Goal: Task Accomplishment & Management: Manage account settings

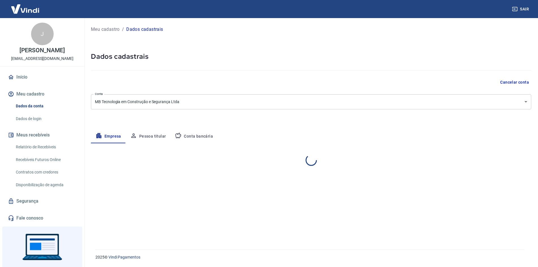
select select "RS"
select select "business"
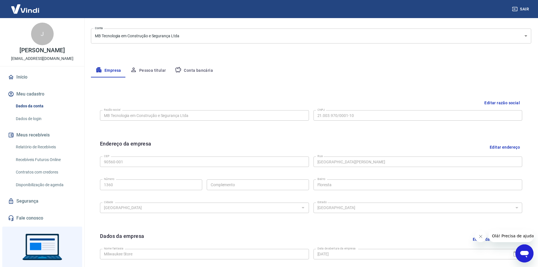
scroll to position [56, 0]
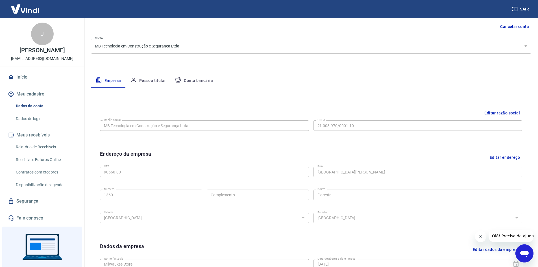
click at [200, 82] on button "Conta bancária" at bounding box center [193, 81] width 47 height 14
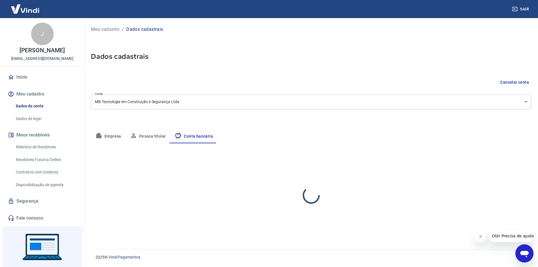
scroll to position [0, 0]
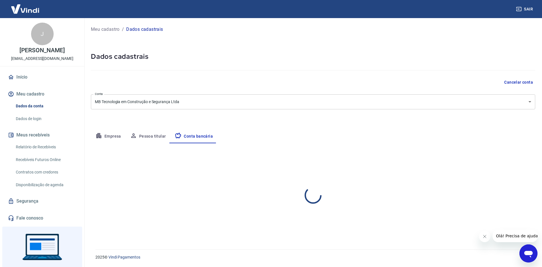
select select "1"
click at [515, 158] on button "Editar conta bancária" at bounding box center [511, 159] width 47 height 11
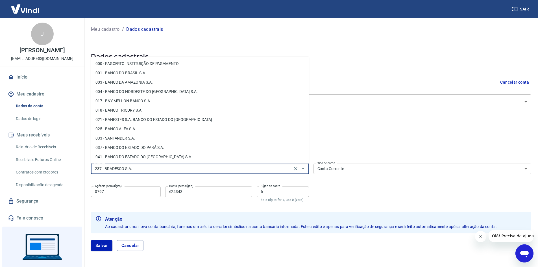
click at [141, 165] on input "237 - BRADESCO S.A." at bounding box center [192, 168] width 198 height 7
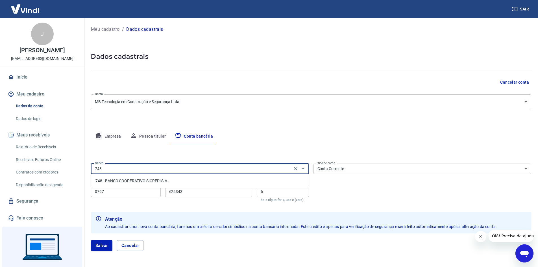
click at [152, 182] on li "748 - BANCO COOPERATIVO SICREDI S.A." at bounding box center [200, 180] width 218 height 9
type input "748 - BANCO COOPERATIVO SICREDI S.A."
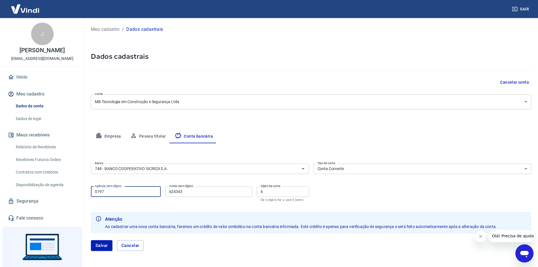
drag, startPoint x: 114, startPoint y: 192, endPoint x: 75, endPoint y: 192, distance: 38.7
click at [75, 192] on div "Sair J [PERSON_NAME] [EMAIL_ADDRESS][DOMAIN_NAME] Início Meu cadastro Dados da …" at bounding box center [269, 133] width 538 height 267
type input "0116"
drag, startPoint x: 196, startPoint y: 193, endPoint x: 136, endPoint y: 188, distance: 60.1
click at [136, 188] on div "Agência (sem dígito) 0116 Agência (sem dígito) Conta (sem dígito) 624343 Conta …" at bounding box center [200, 193] width 218 height 19
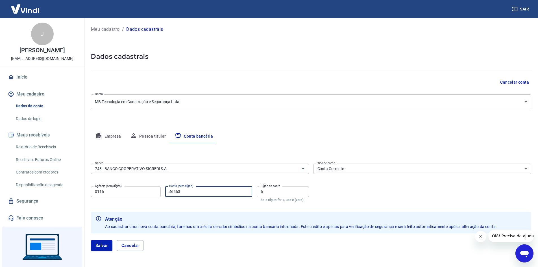
type input "46563"
click at [361, 193] on div "Banco 748 - BANCO COOPERATIVO SICREDI S.A. Banco Tipo de conta Conta Corrente C…" at bounding box center [311, 182] width 440 height 42
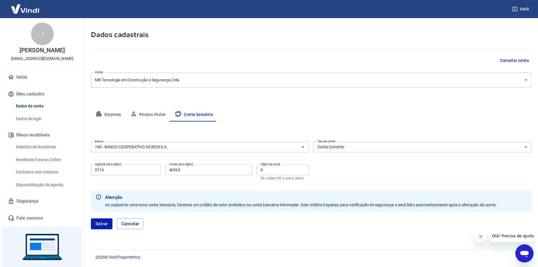
click at [103, 221] on button "Salvar" at bounding box center [101, 223] width 21 height 11
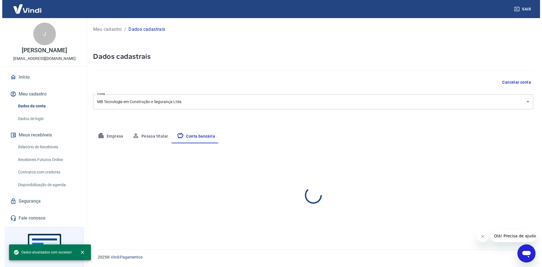
scroll to position [0, 0]
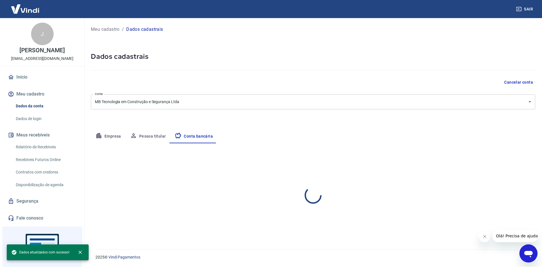
select select "1"
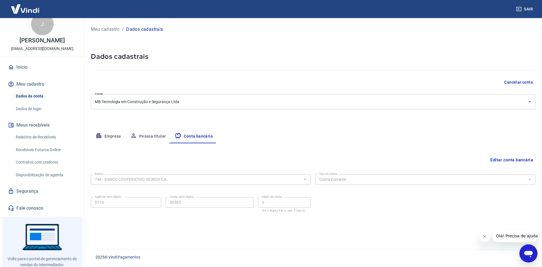
scroll to position [26, 0]
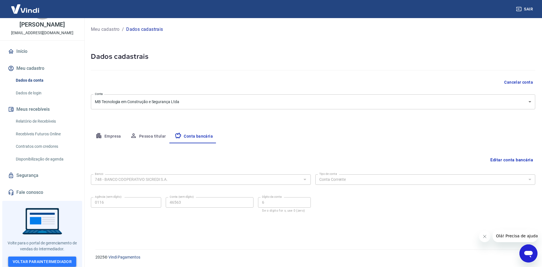
click at [44, 258] on link "Voltar para Intermediador" at bounding box center [42, 261] width 68 height 10
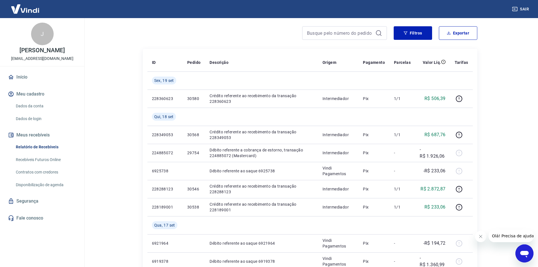
scroll to position [56, 0]
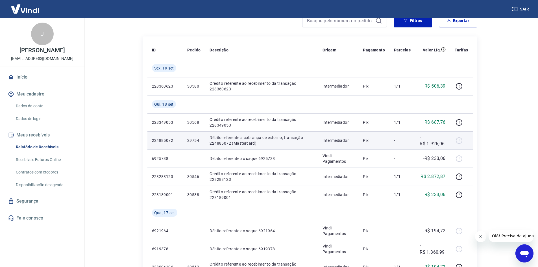
click at [222, 144] on p "Débito referente a cobrança de estorno, transação 224885072 (Mastercard)" at bounding box center [262, 140] width 104 height 11
click at [222, 143] on p "Débito referente a cobrança de estorno, transação 224885072 (Mastercard)" at bounding box center [262, 140] width 104 height 11
click at [191, 140] on p "29754" at bounding box center [193, 141] width 13 height 6
copy p "29754"
